Goal: Task Accomplishment & Management: Manage account settings

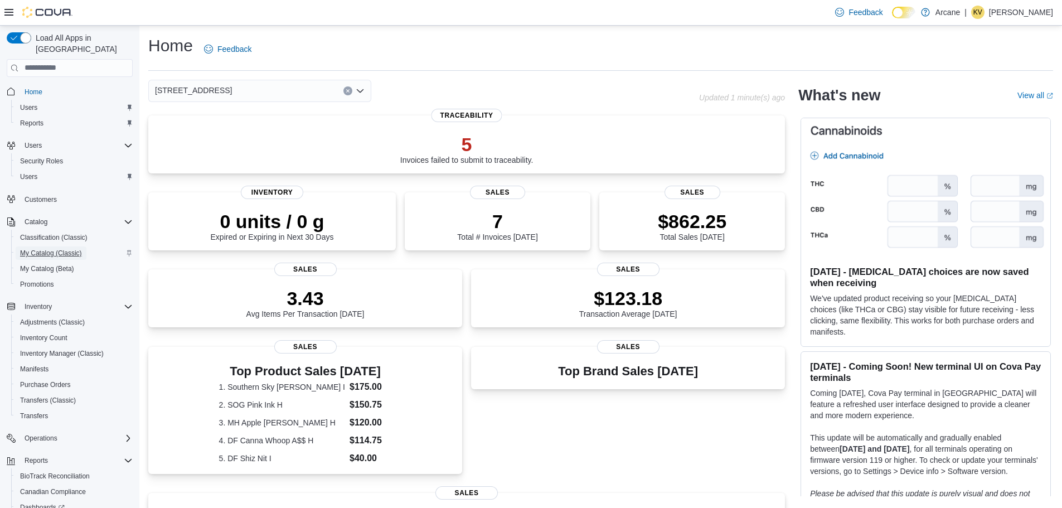
click at [33, 249] on span "My Catalog (Classic)" at bounding box center [51, 253] width 62 height 9
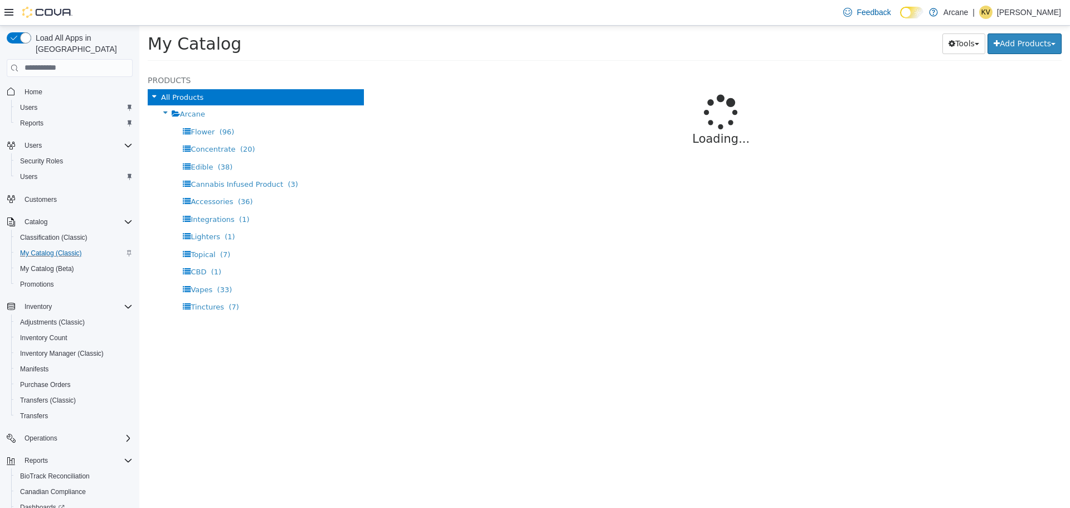
select select "**********"
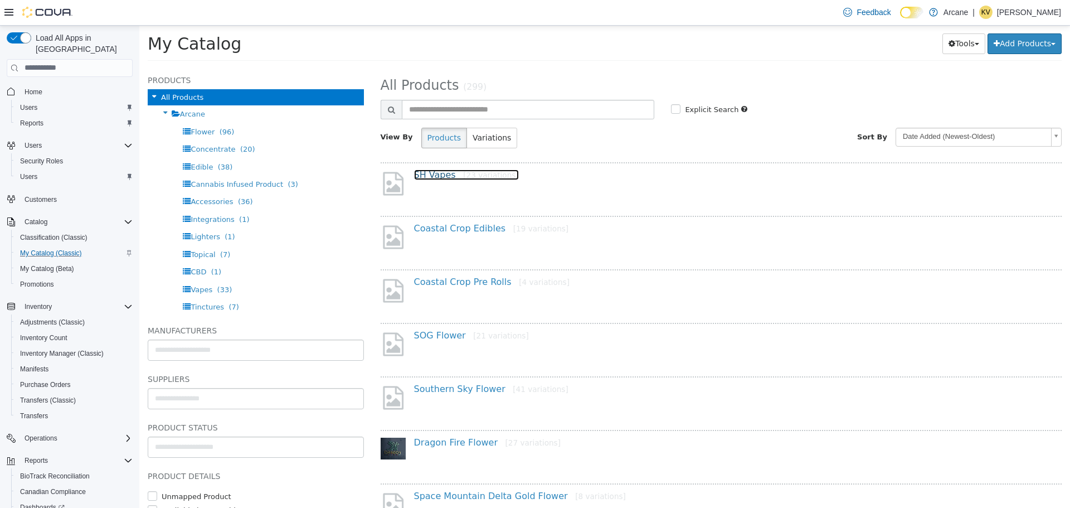
click at [433, 176] on link "SH Vapes [23 variations]" at bounding box center [466, 174] width 105 height 11
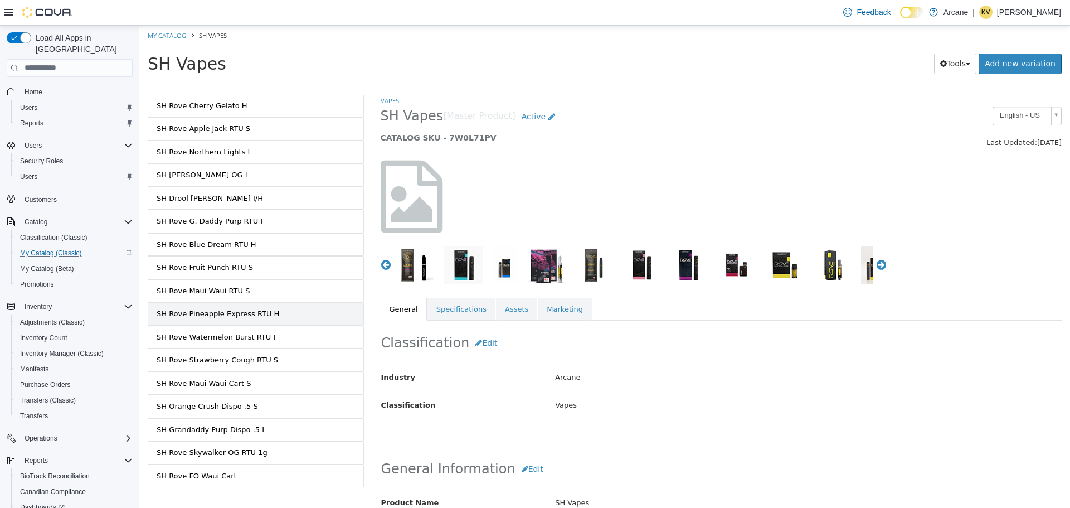
scroll to position [248, 0]
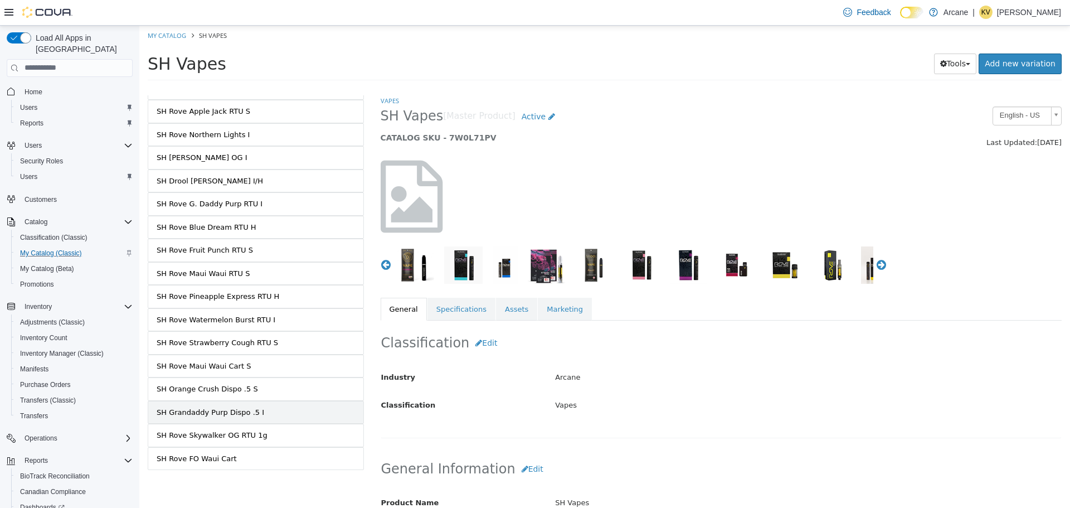
click at [227, 414] on div "SH Grandaddy Purp Dispo .5 I" at bounding box center [211, 411] width 108 height 11
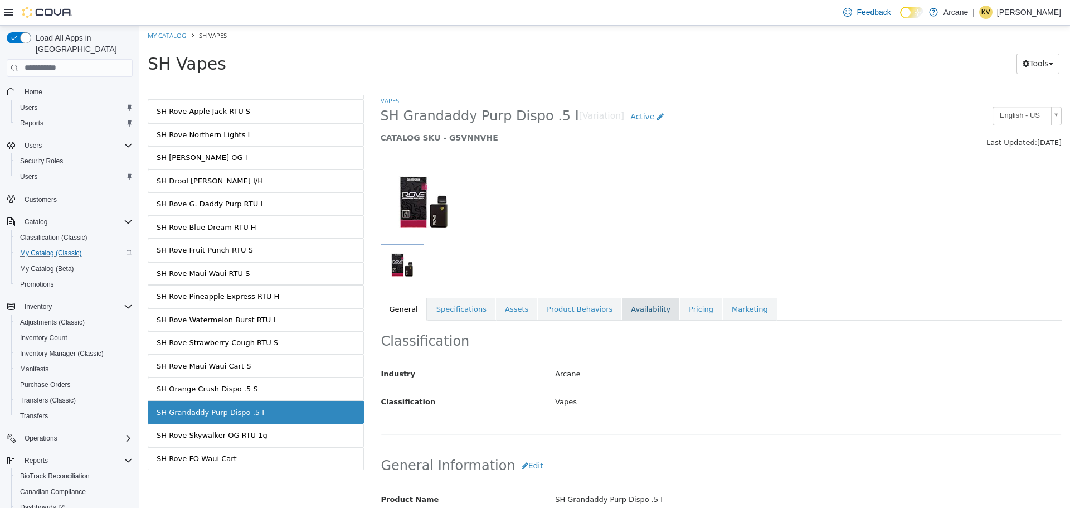
click at [633, 313] on link "Availability" at bounding box center [650, 308] width 57 height 23
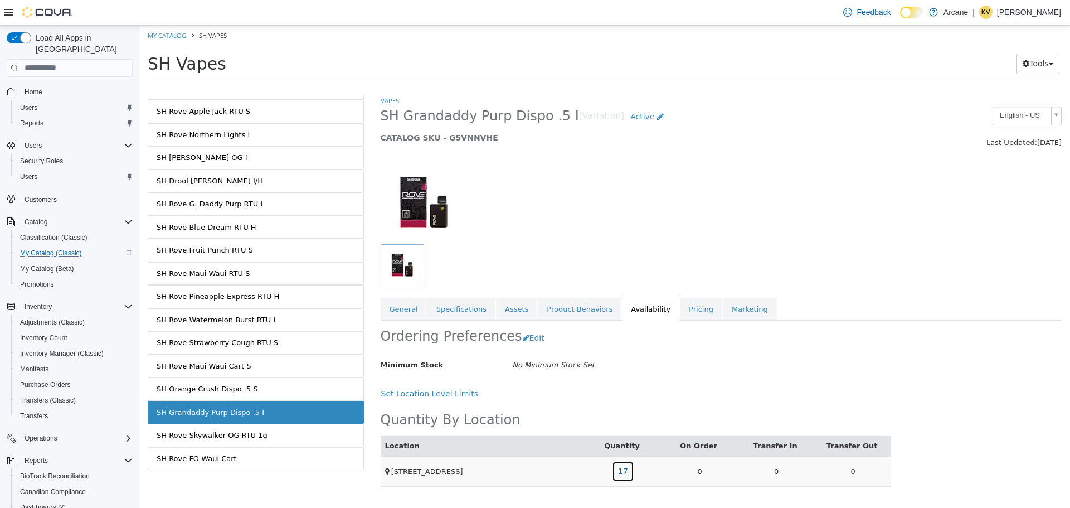
click at [624, 472] on link "17" at bounding box center [623, 471] width 22 height 21
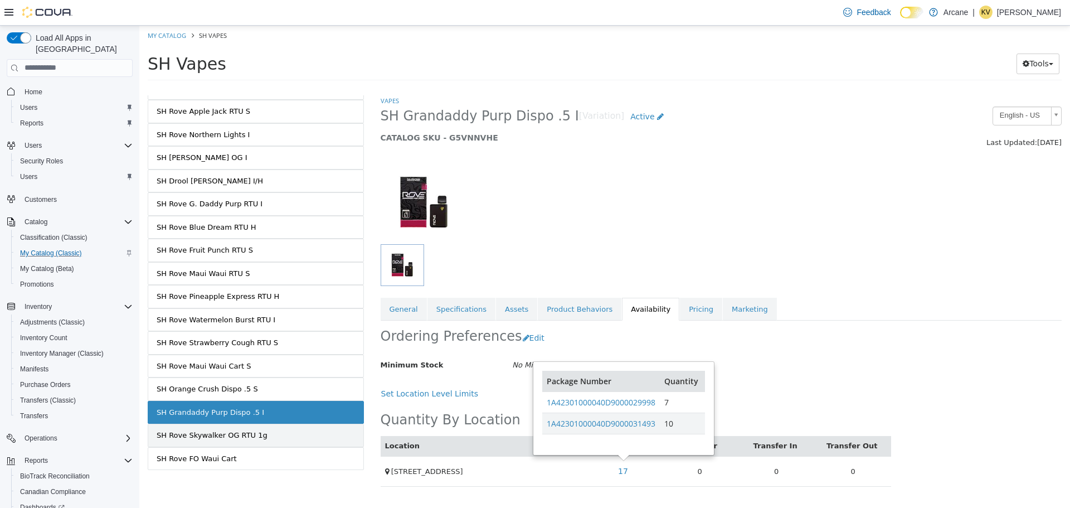
click at [251, 434] on div "SH Rove Skywalker OG RTU 1g" at bounding box center [212, 434] width 111 height 11
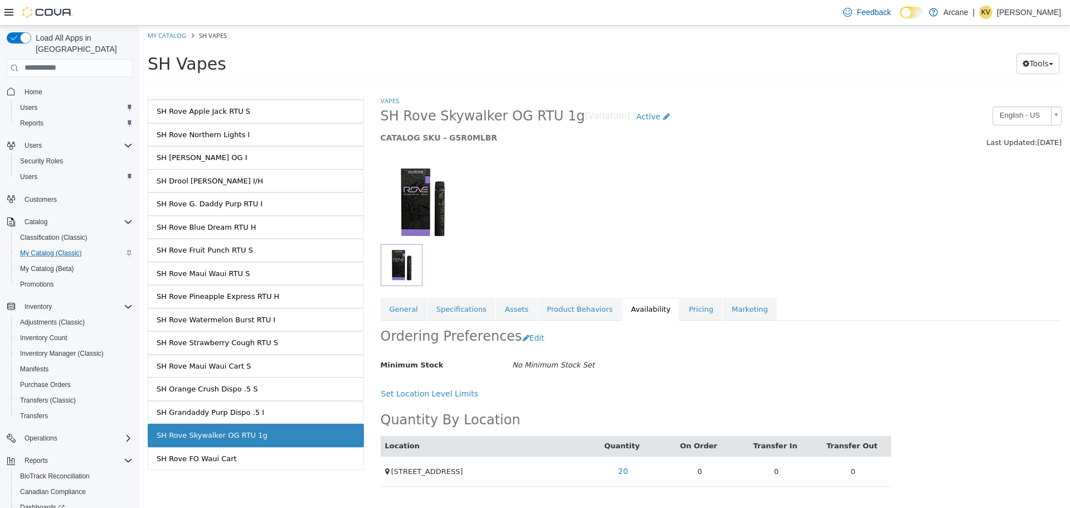
click at [835, 201] on div at bounding box center [721, 195] width 699 height 95
click at [226, 456] on div "SH Rove FO Waui Cart" at bounding box center [197, 458] width 80 height 11
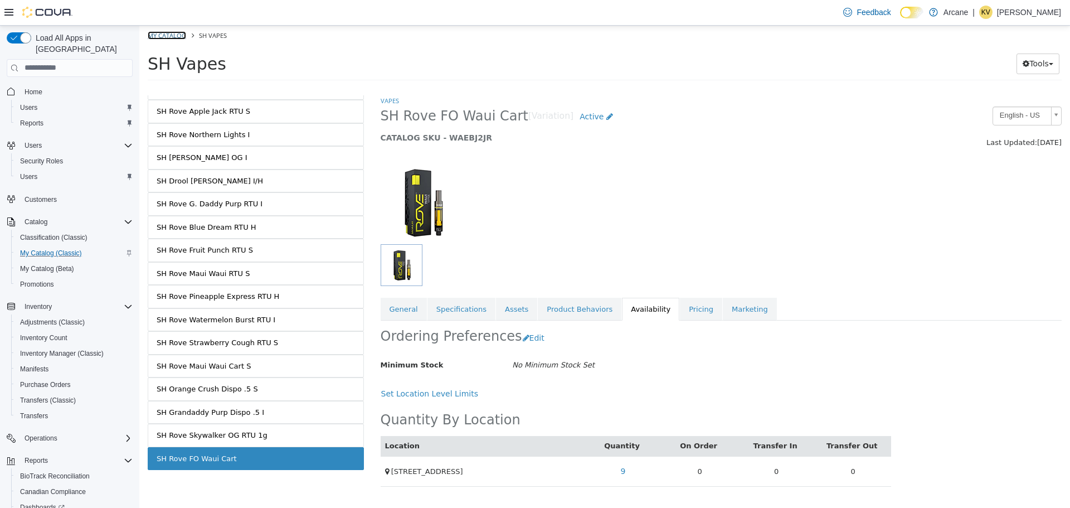
click at [172, 34] on link "My Catalog" at bounding box center [167, 35] width 38 height 8
select select "**********"
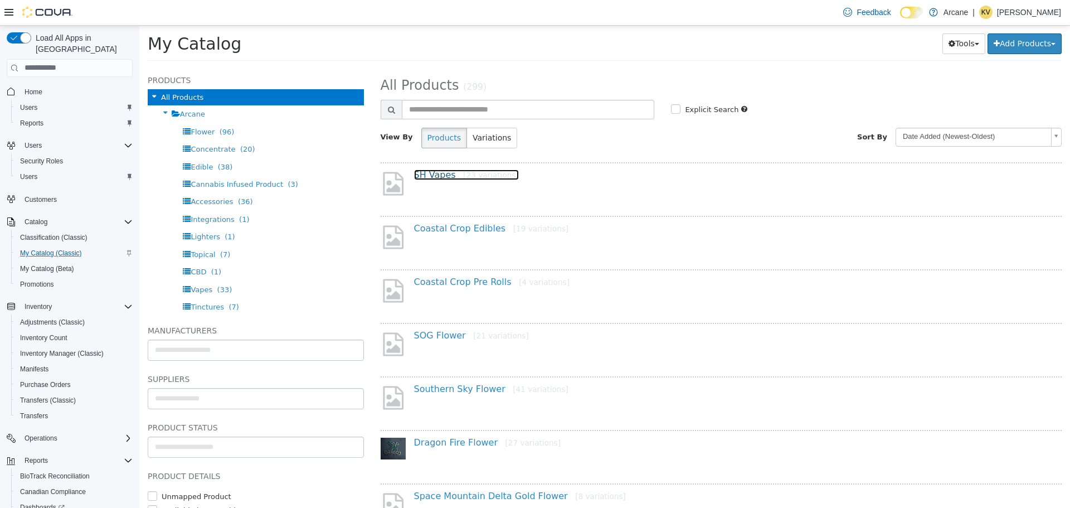
click at [434, 172] on link "SH Vapes [23 variations]" at bounding box center [466, 174] width 105 height 11
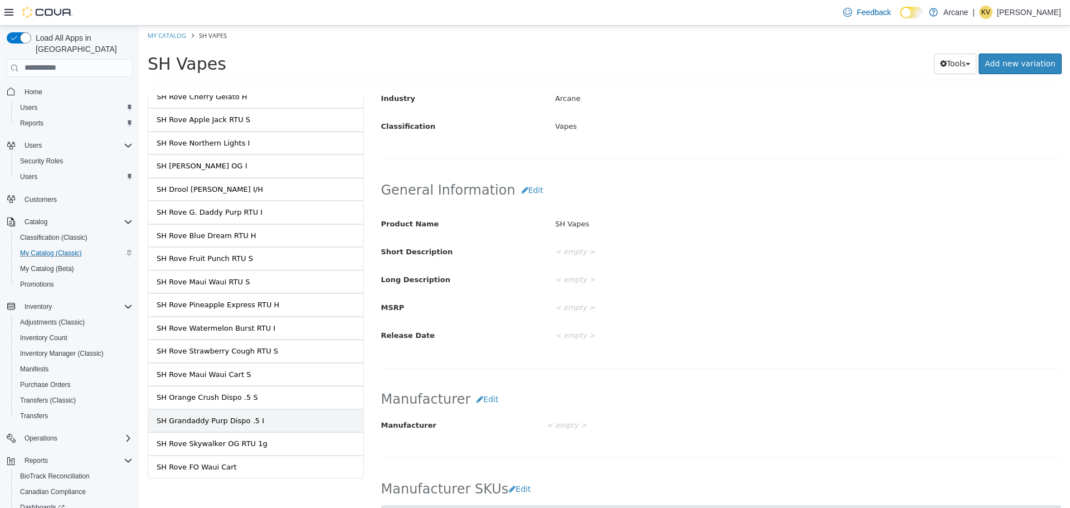
scroll to position [248, 0]
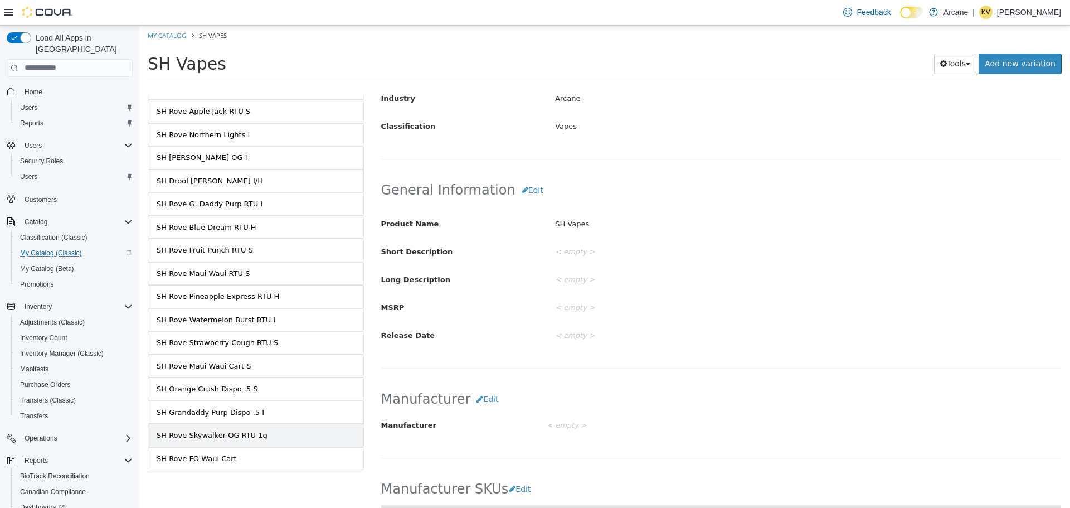
click at [255, 430] on link "SH Rove Skywalker OG RTU 1g" at bounding box center [256, 434] width 216 height 23
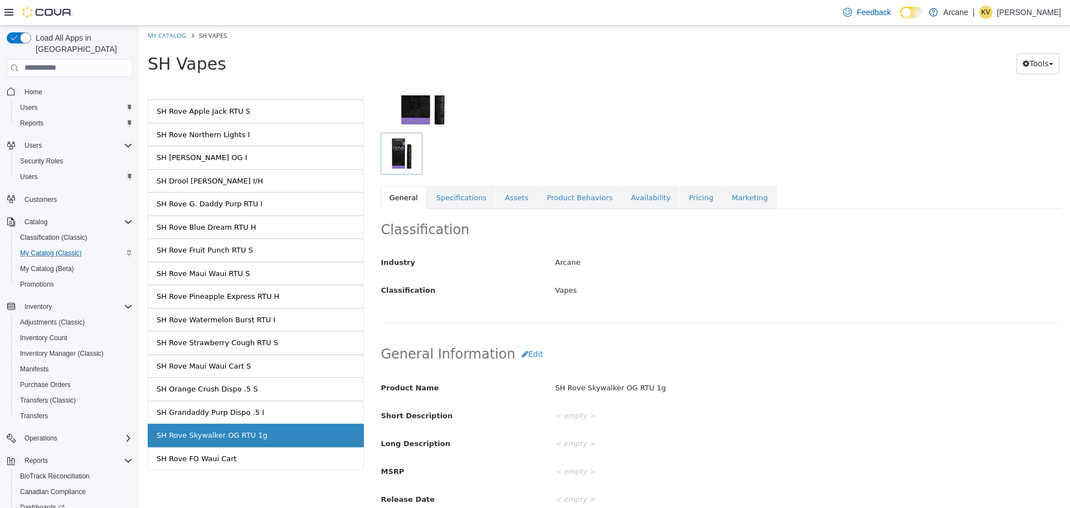
scroll to position [110, 0]
click at [639, 192] on link "Availability" at bounding box center [650, 198] width 57 height 23
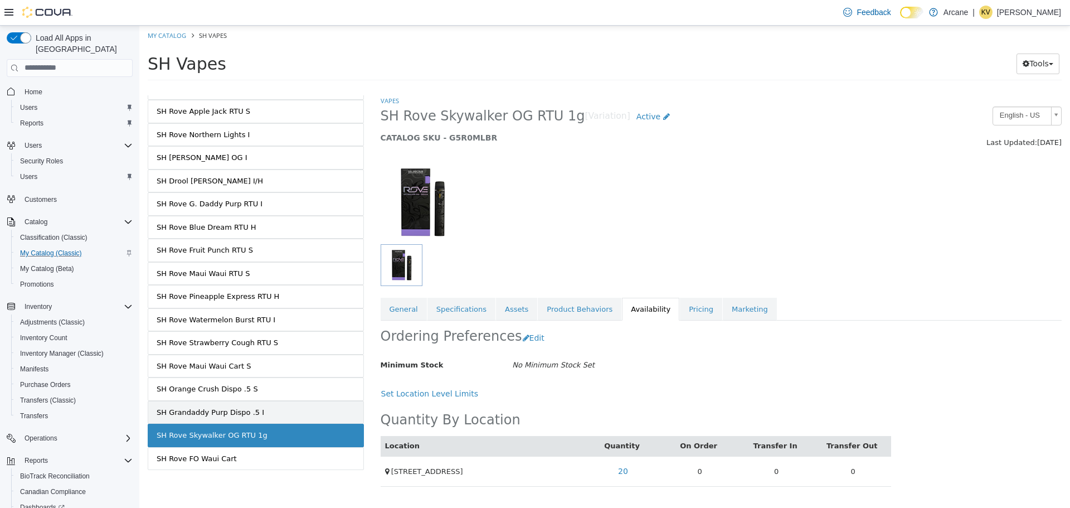
click at [278, 405] on link "SH Grandaddy Purp Dispo .5 I" at bounding box center [256, 411] width 216 height 23
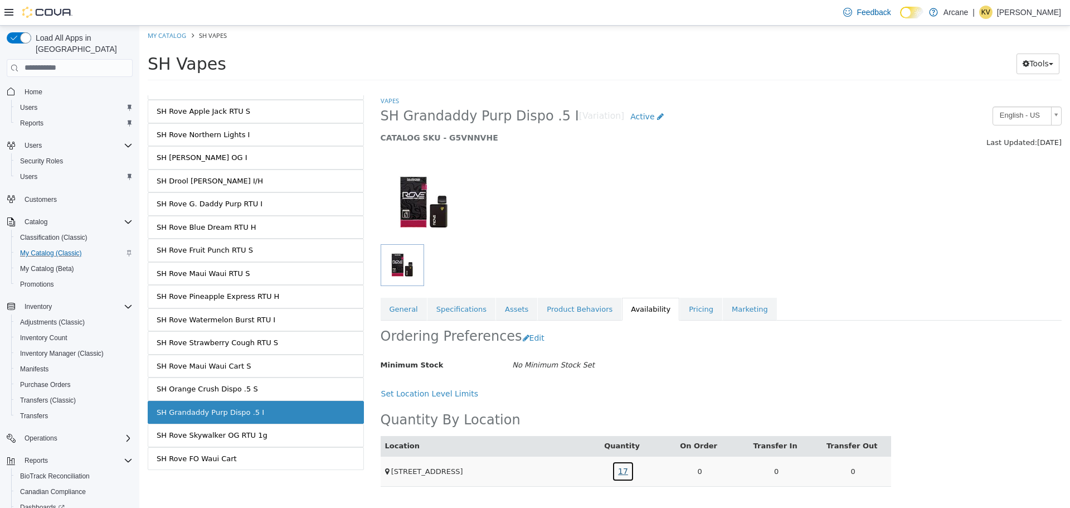
click at [621, 472] on link "17" at bounding box center [623, 471] width 22 height 21
